Goal: Information Seeking & Learning: Learn about a topic

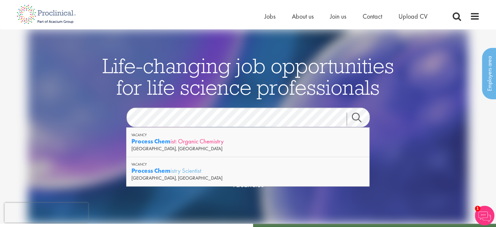
click at [168, 141] on strong "Process Chem" at bounding box center [150, 141] width 39 height 8
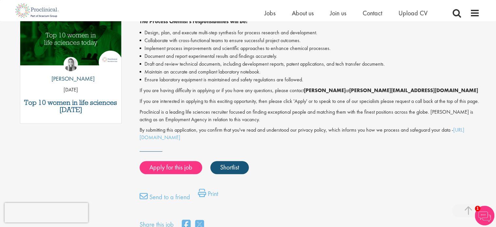
scroll to position [391, 0]
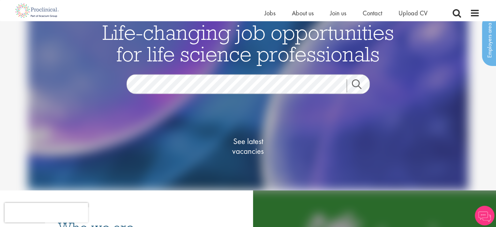
scroll to position [33, 0]
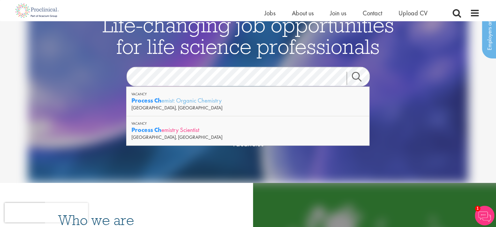
click at [176, 130] on div "Process Ch emistry Scientist" at bounding box center [247, 130] width 233 height 8
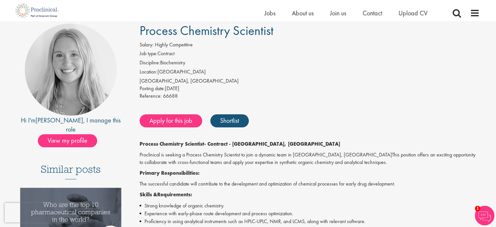
scroll to position [65, 0]
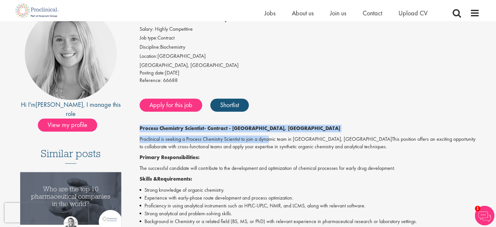
drag, startPoint x: 136, startPoint y: 124, endPoint x: 269, endPoint y: 137, distance: 134.3
click at [269, 137] on div "Process Chemistry Scientist Salary: Highly Competitive Job type: Contract Disci…" at bounding box center [307, 224] width 355 height 433
click at [308, 121] on div "Process Chemistry Scientist Salary: Highly Competitive Job type: Contract Disci…" at bounding box center [307, 224] width 355 height 433
click at [310, 122] on div "Process Chemistry Scientist Salary: Highly Competitive Job type: Contract Disci…" at bounding box center [307, 224] width 355 height 433
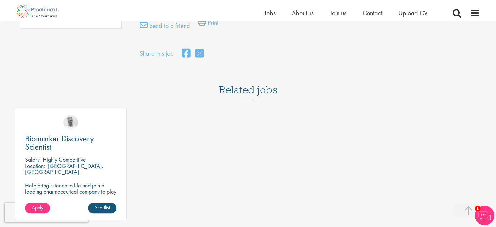
scroll to position [0, 0]
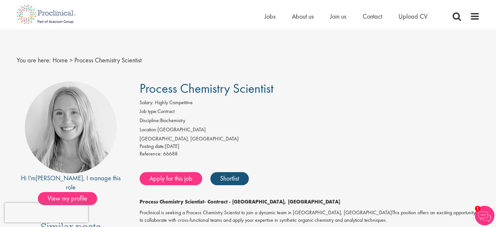
drag, startPoint x: 352, startPoint y: 130, endPoint x: 393, endPoint y: -39, distance: 174.4
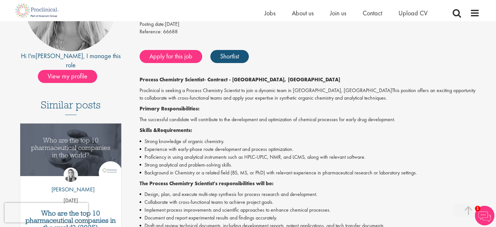
scroll to position [130, 0]
